Goal: Task Accomplishment & Management: Complete application form

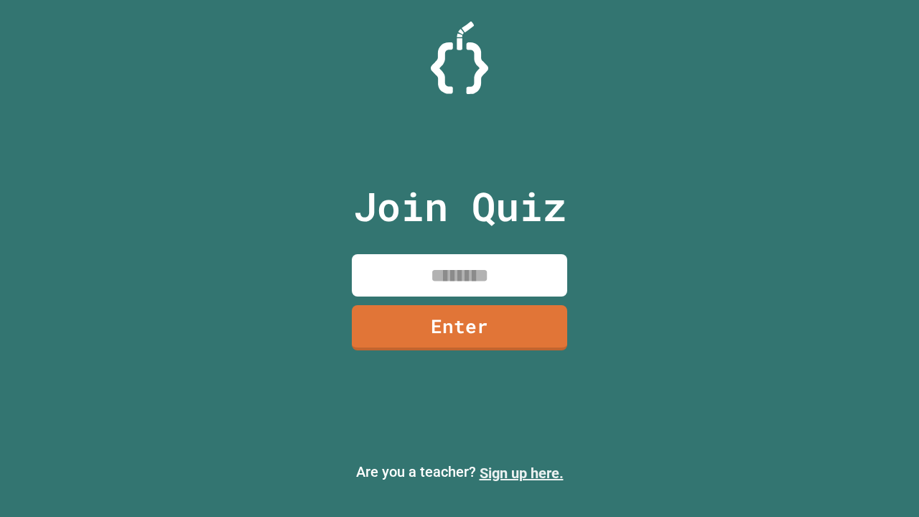
click at [521, 473] on link "Sign up here." at bounding box center [522, 472] width 84 height 17
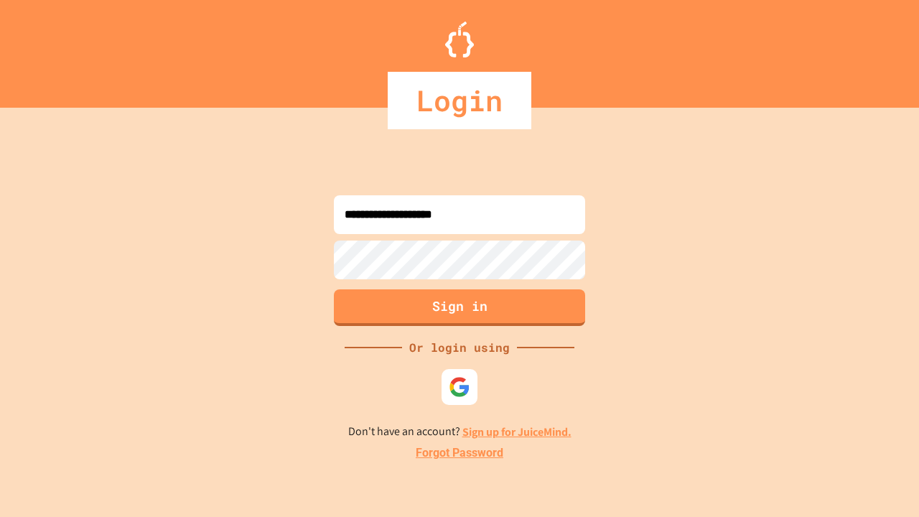
type input "**********"
